Goal: Navigation & Orientation: Find specific page/section

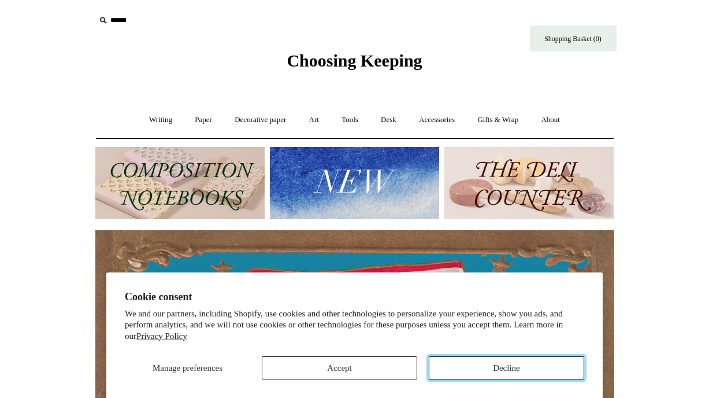
click at [480, 362] on button "Decline" at bounding box center [506, 367] width 155 height 23
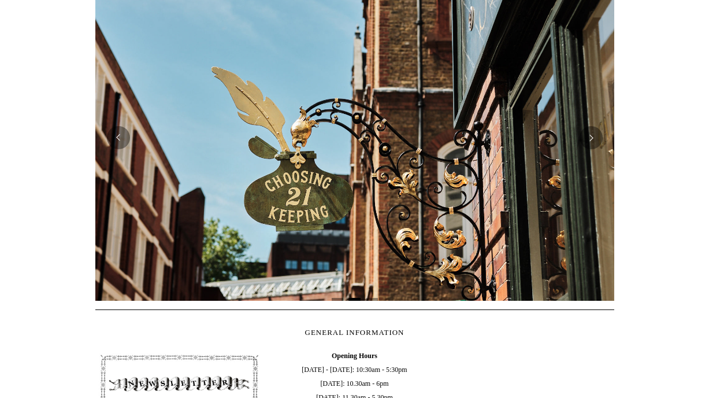
scroll to position [253, 0]
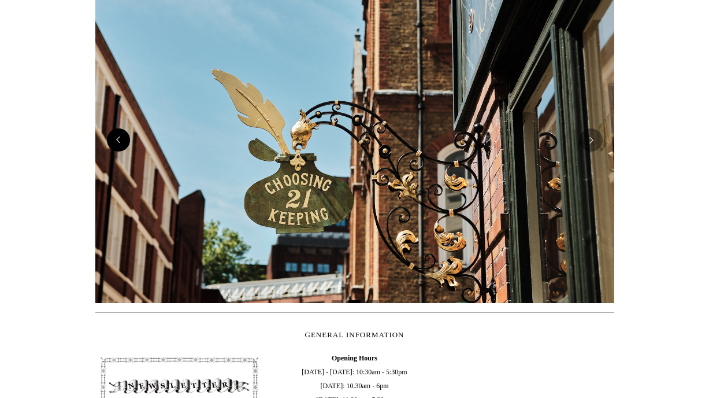
click at [124, 143] on button "Previous" at bounding box center [118, 139] width 23 height 23
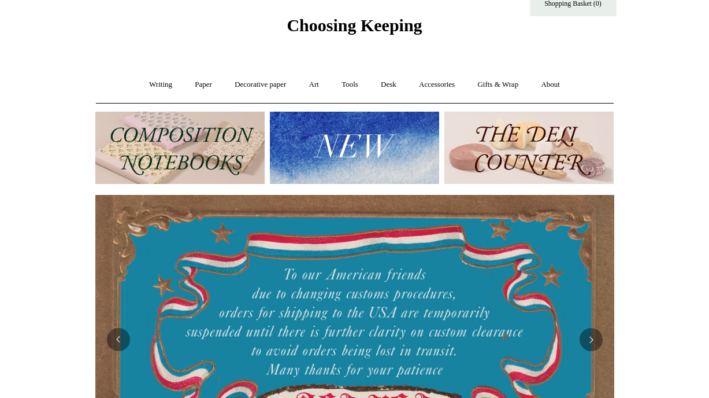
scroll to position [23, 0]
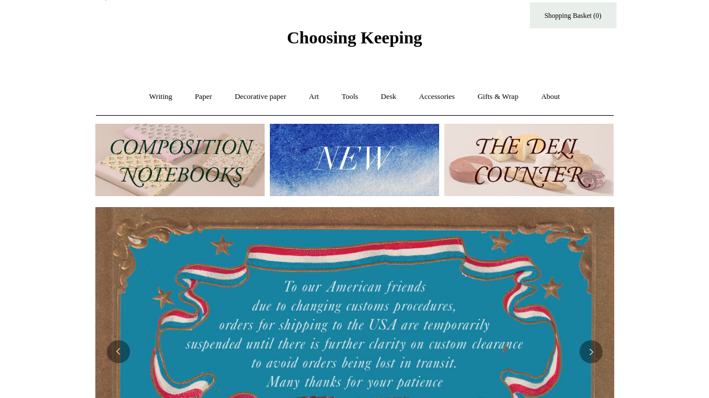
click at [189, 141] on img at bounding box center [179, 160] width 169 height 72
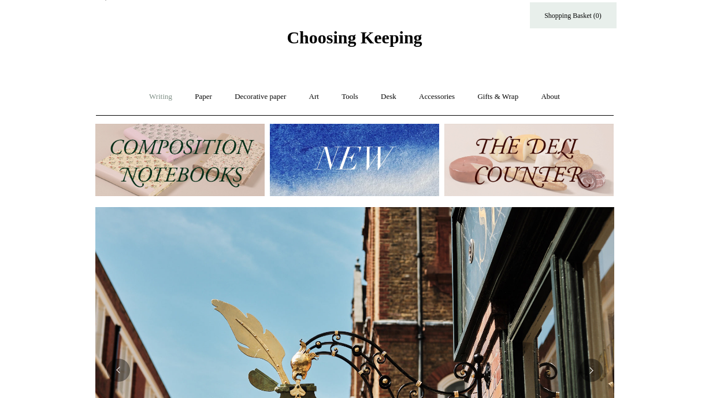
click at [149, 97] on link "Writing +" at bounding box center [161, 96] width 44 height 31
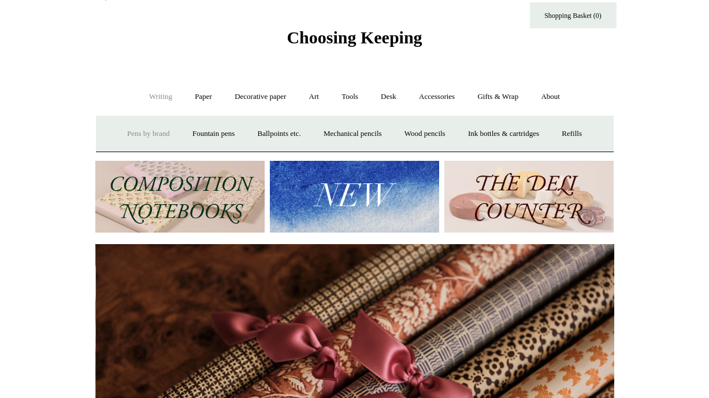
scroll to position [0, 1038]
click at [206, 135] on link "Fountain pens +" at bounding box center [213, 133] width 63 height 31
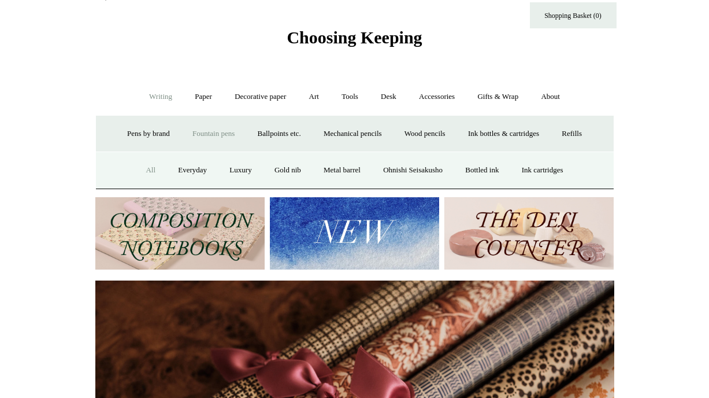
click at [139, 174] on link "All" at bounding box center [150, 170] width 31 height 31
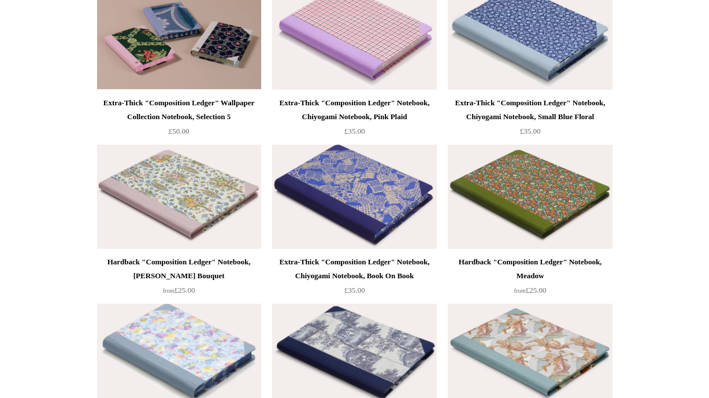
scroll to position [1280, 0]
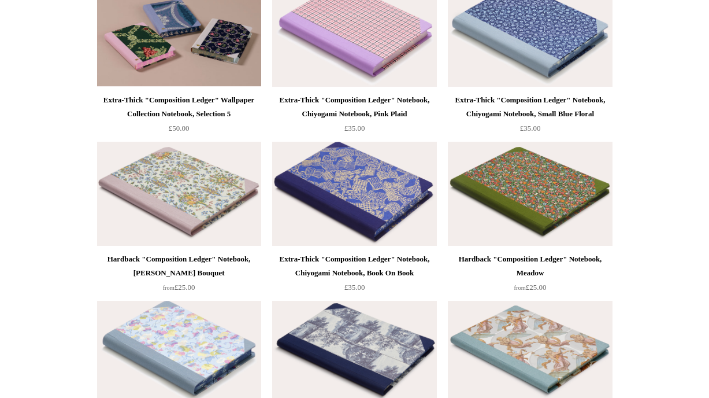
click at [341, 205] on img at bounding box center [354, 194] width 164 height 104
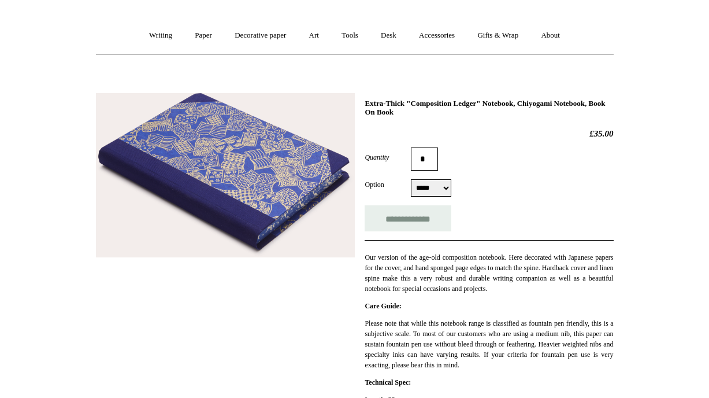
scroll to position [90, 0]
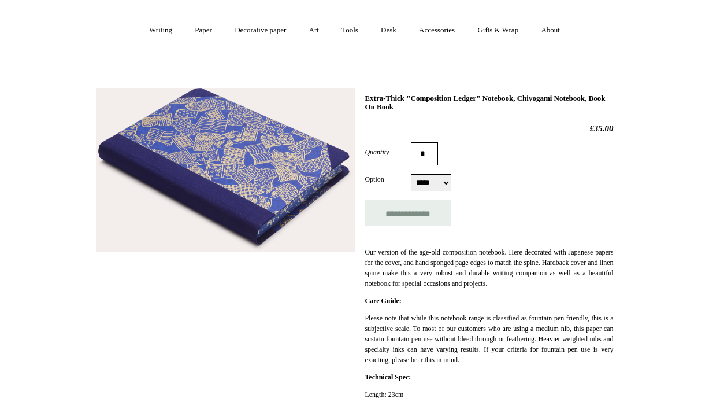
click at [313, 214] on img at bounding box center [225, 170] width 259 height 165
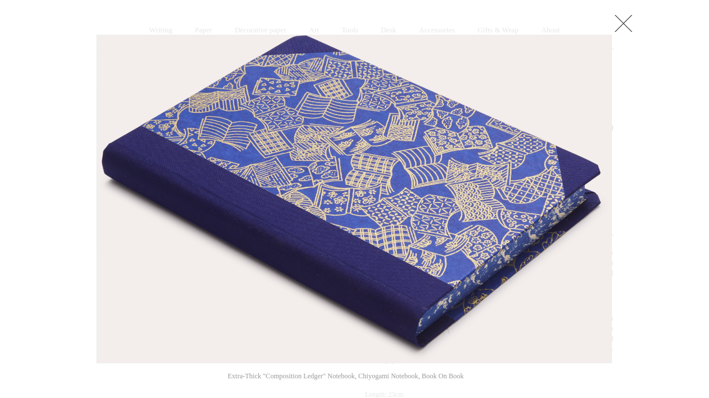
click at [628, 24] on link at bounding box center [623, 23] width 23 height 23
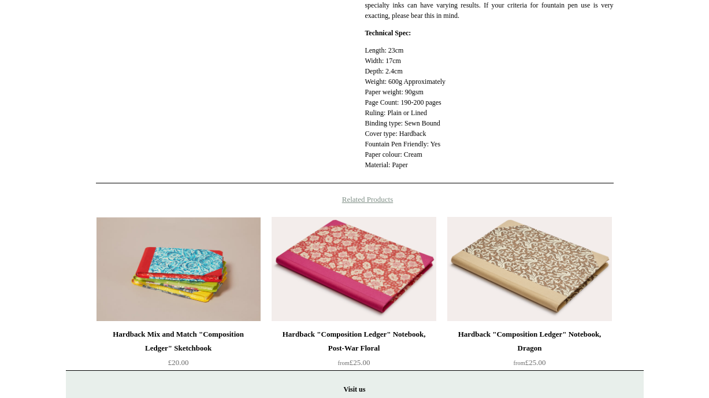
scroll to position [435, 0]
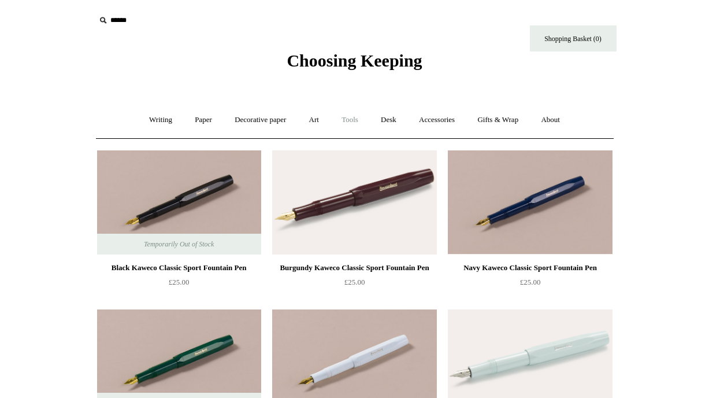
click at [354, 119] on link "Tools +" at bounding box center [350, 120] width 38 height 31
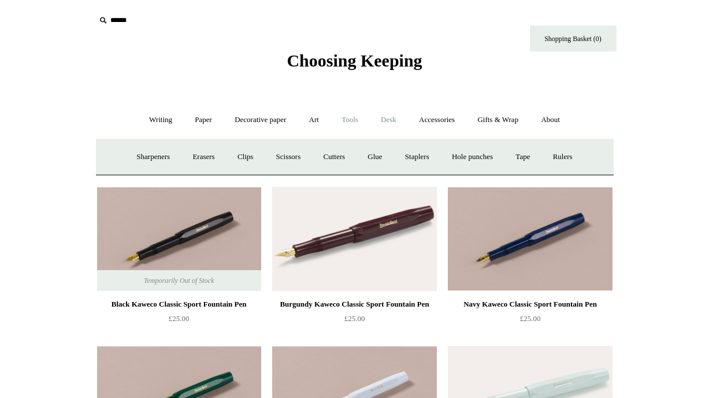
click at [400, 119] on link "Desk +" at bounding box center [388, 120] width 36 height 31
click at [424, 157] on link "Desk Accessories" at bounding box center [403, 157] width 73 height 31
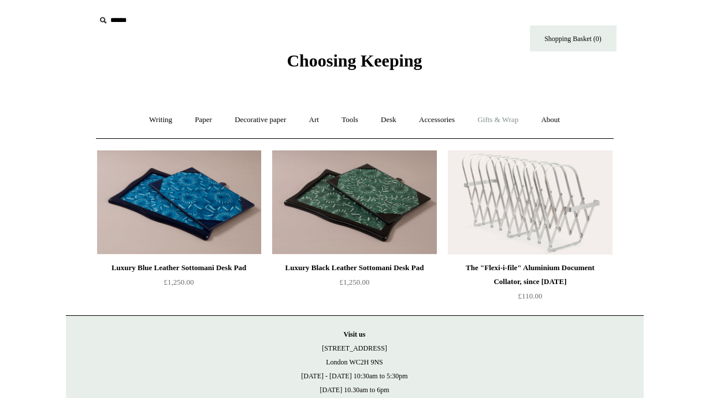
click at [513, 113] on link "Gifts & Wrap +" at bounding box center [498, 120] width 62 height 31
